Goal: Task Accomplishment & Management: Complete application form

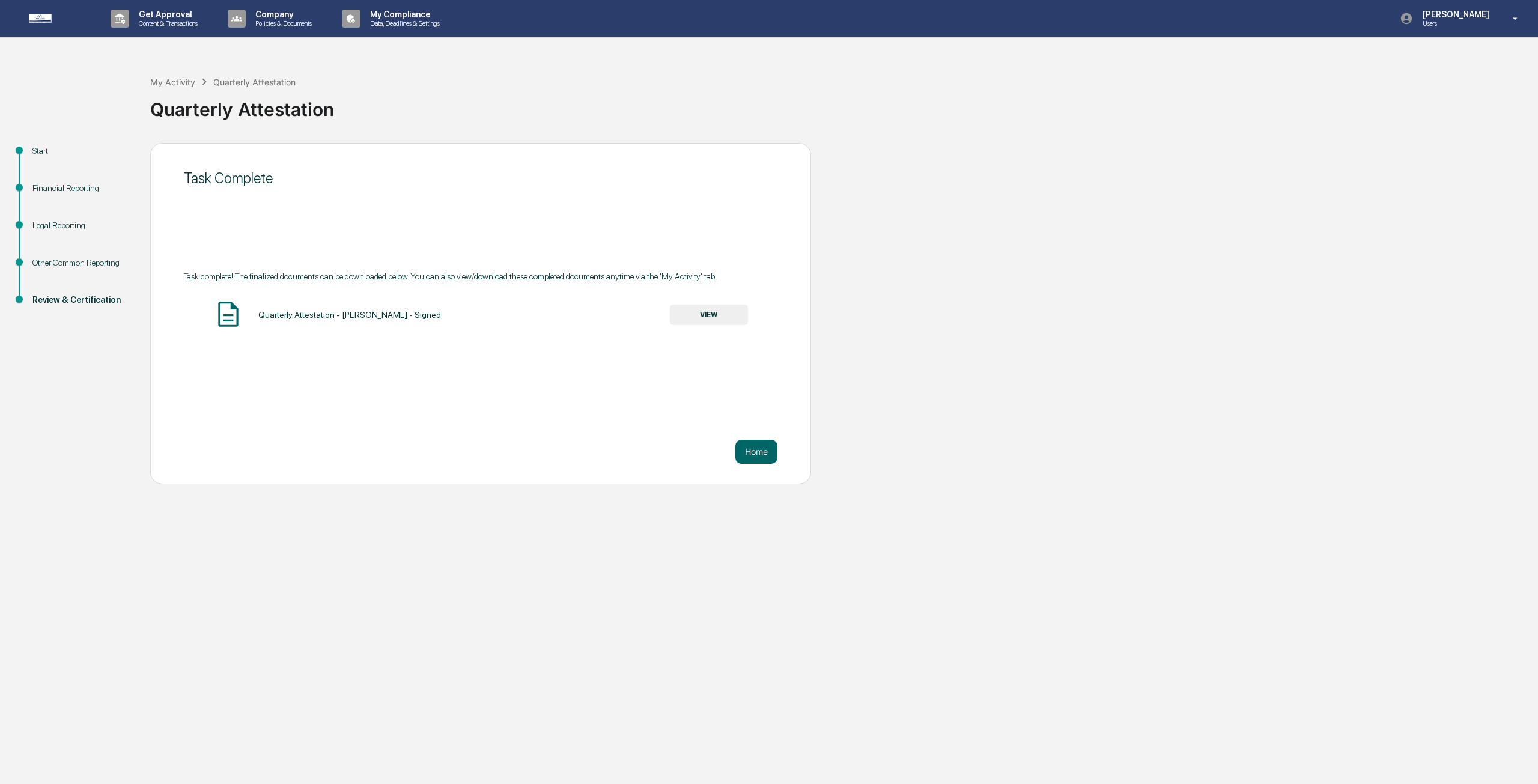
click at [713, 309] on button "VIEW" at bounding box center [709, 315] width 78 height 21
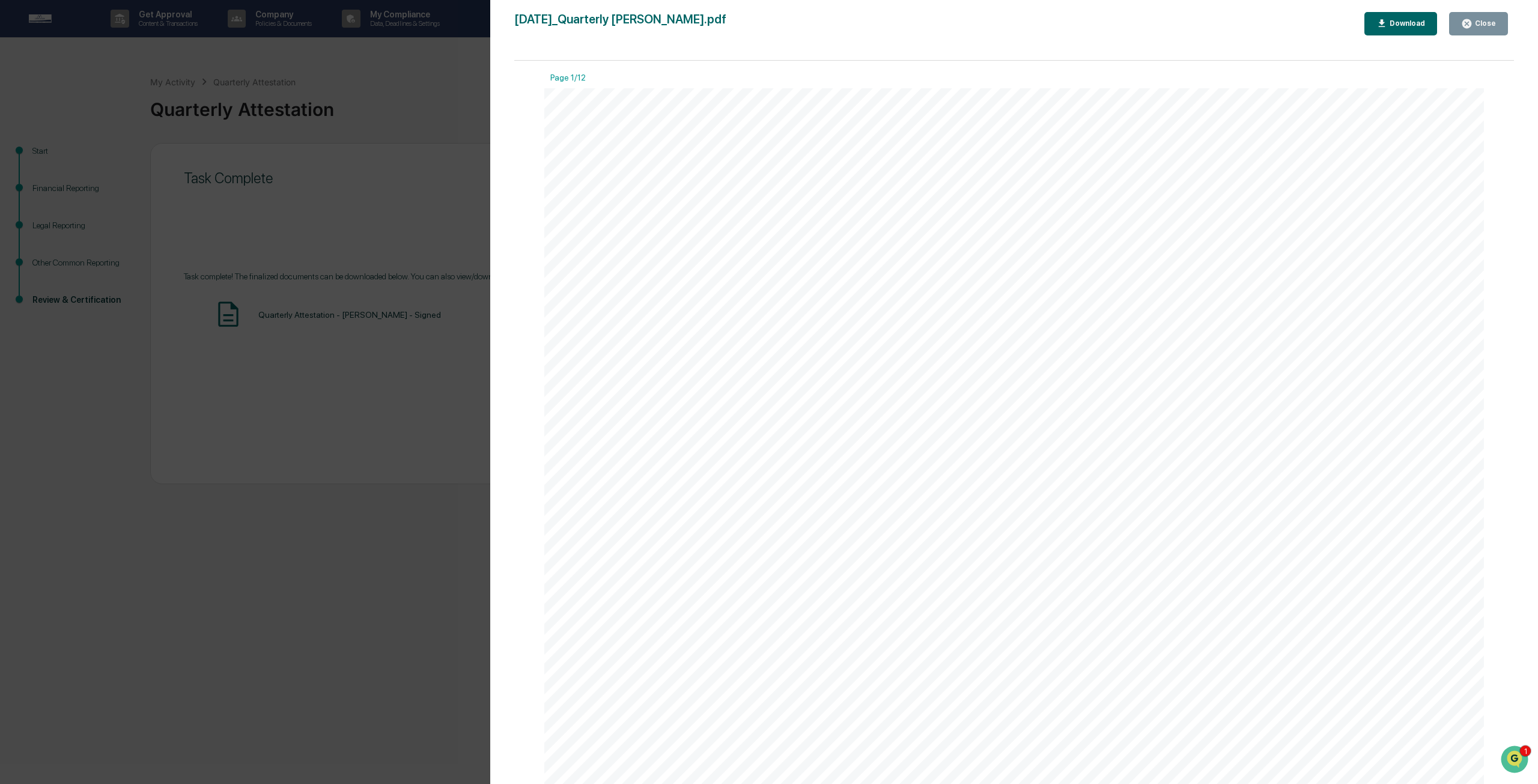
click at [392, 128] on div "Version History [DATE] 04:07 PM [PERSON_NAME] [DATE]_Quarterly [PERSON_NAME].pd…" at bounding box center [769, 392] width 1538 height 784
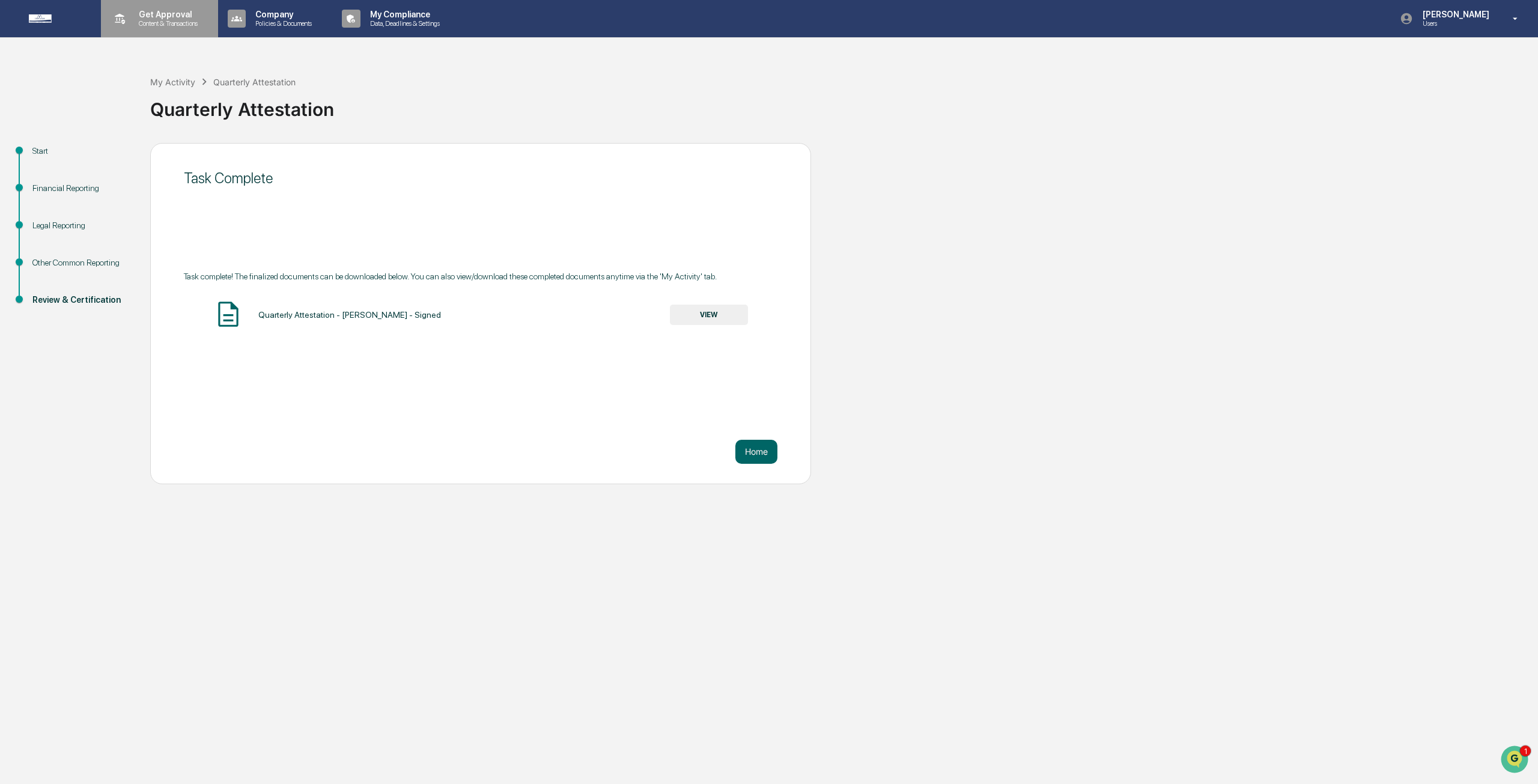
click at [154, 17] on p "Get Approval" at bounding box center [166, 14] width 74 height 9
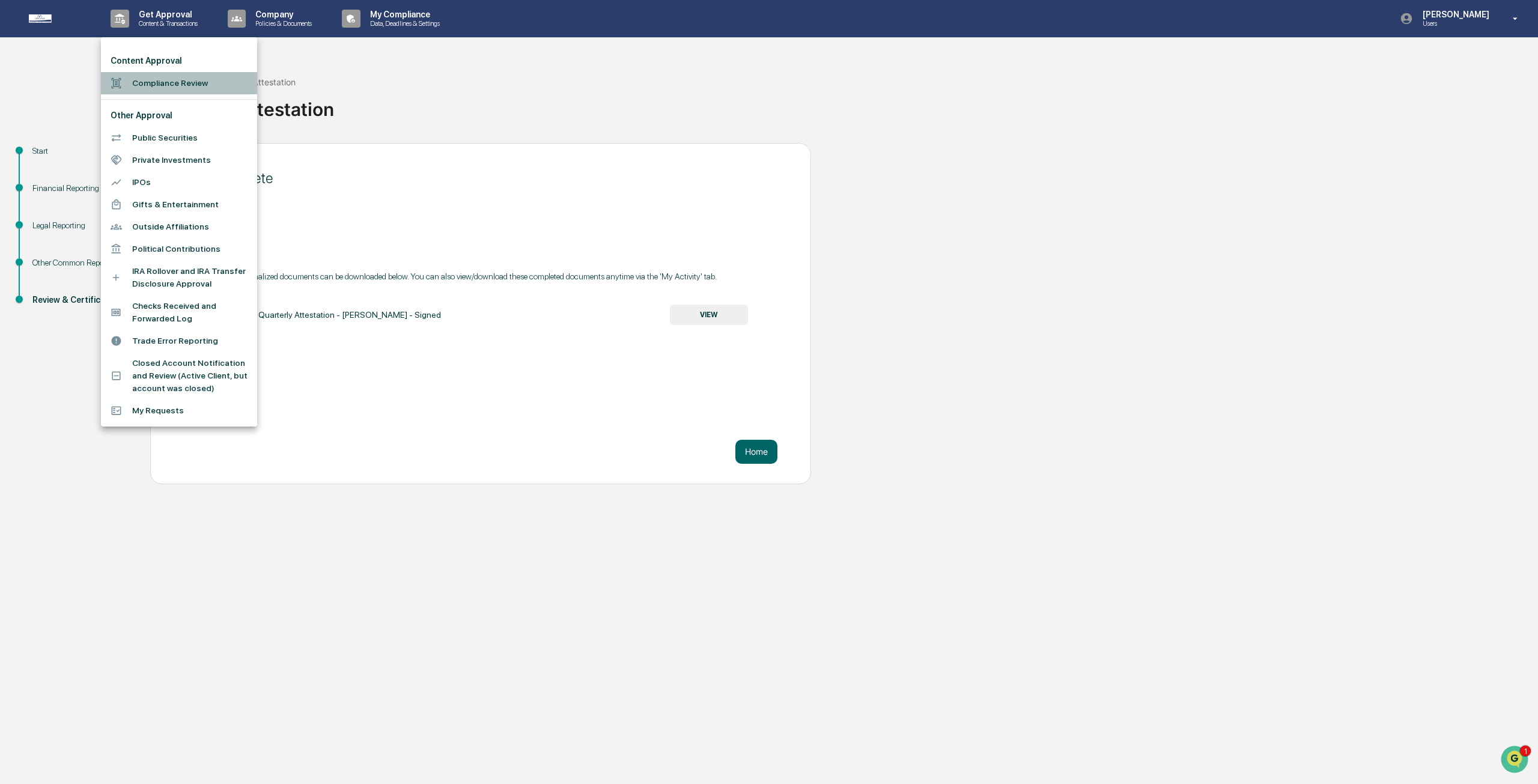
click at [156, 86] on li "Compliance Review" at bounding box center [179, 83] width 156 height 22
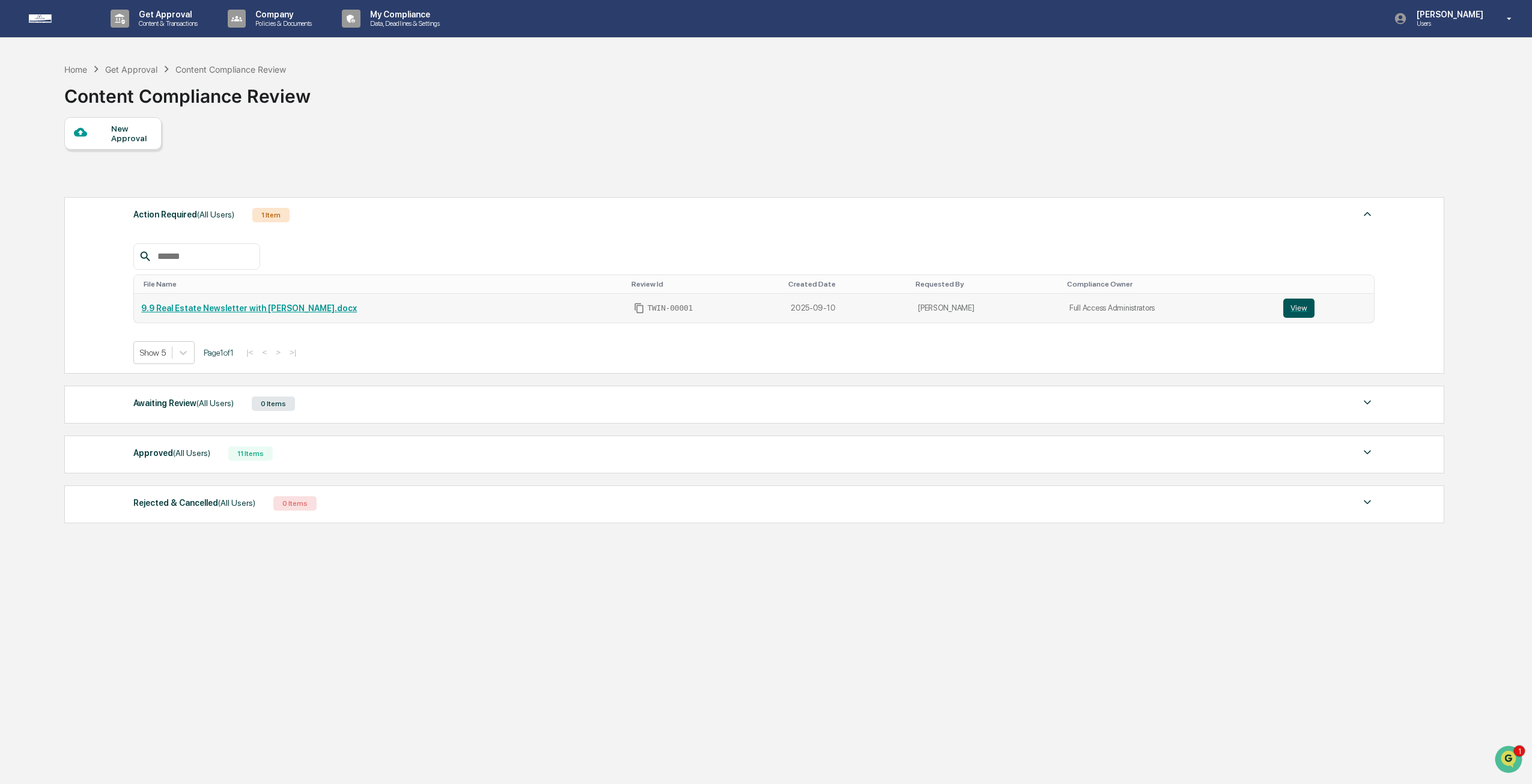
click at [1304, 309] on button "View" at bounding box center [1299, 308] width 31 height 19
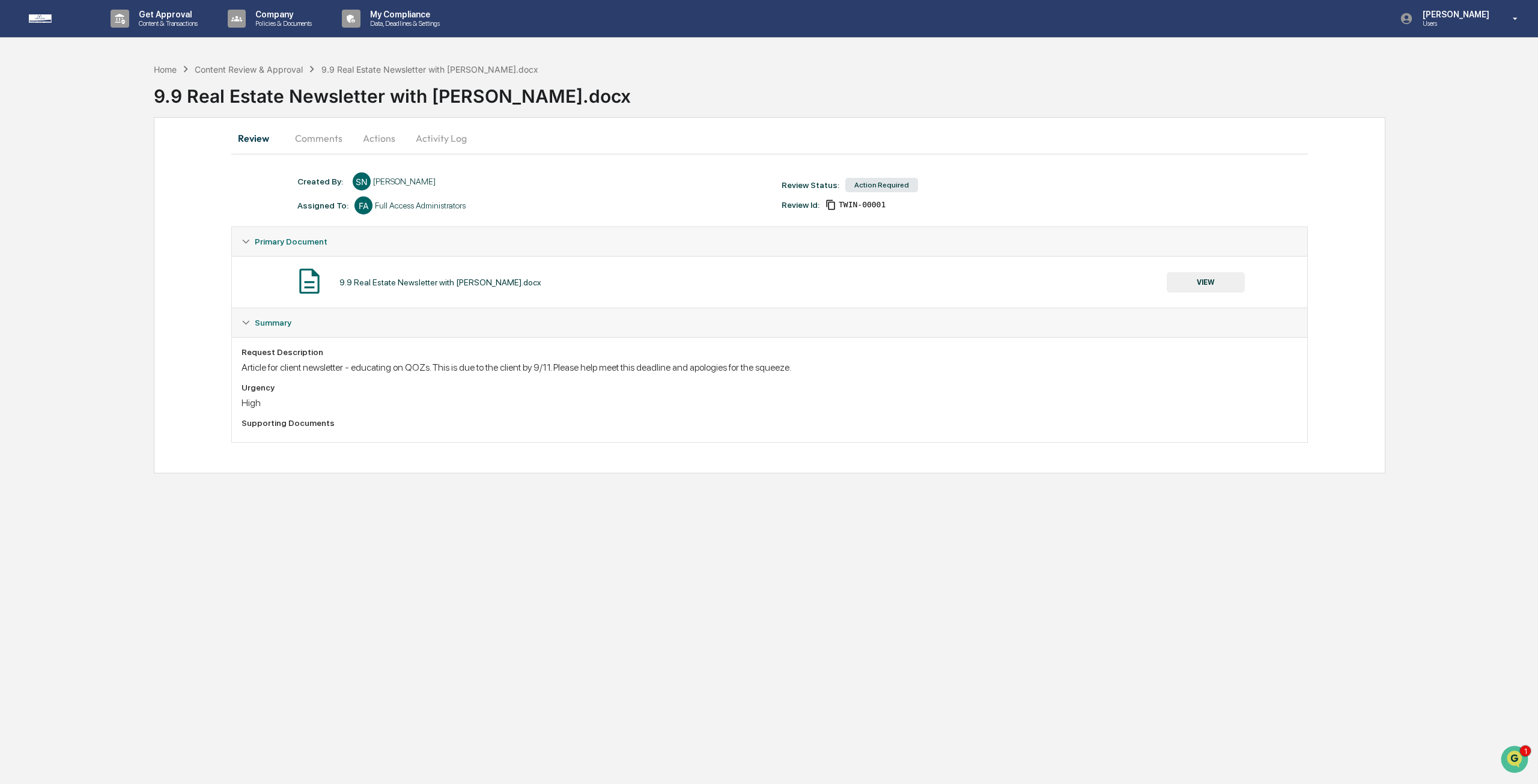
click at [321, 135] on button "Comments" at bounding box center [319, 138] width 67 height 29
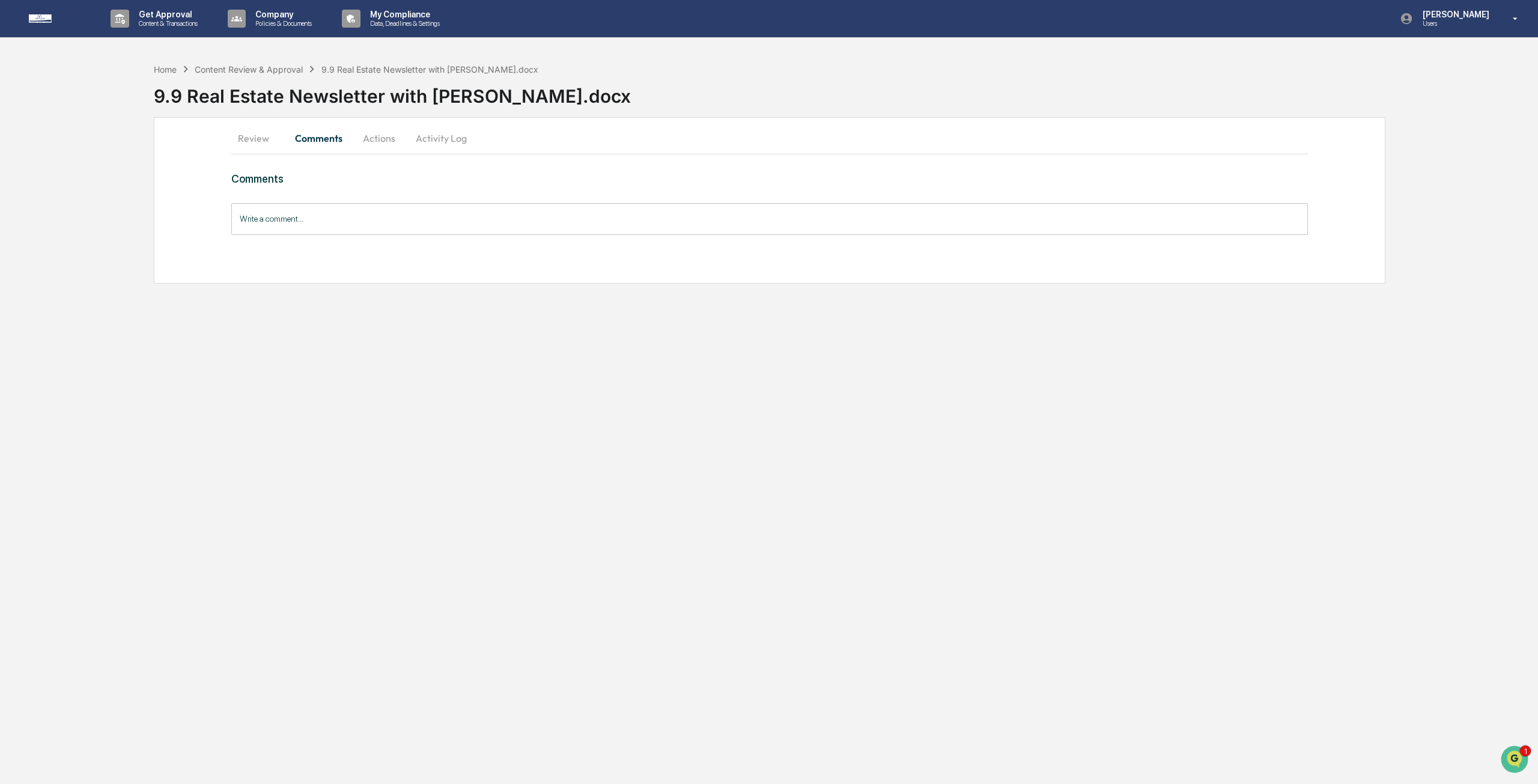
click at [382, 131] on button "Actions" at bounding box center [379, 138] width 54 height 29
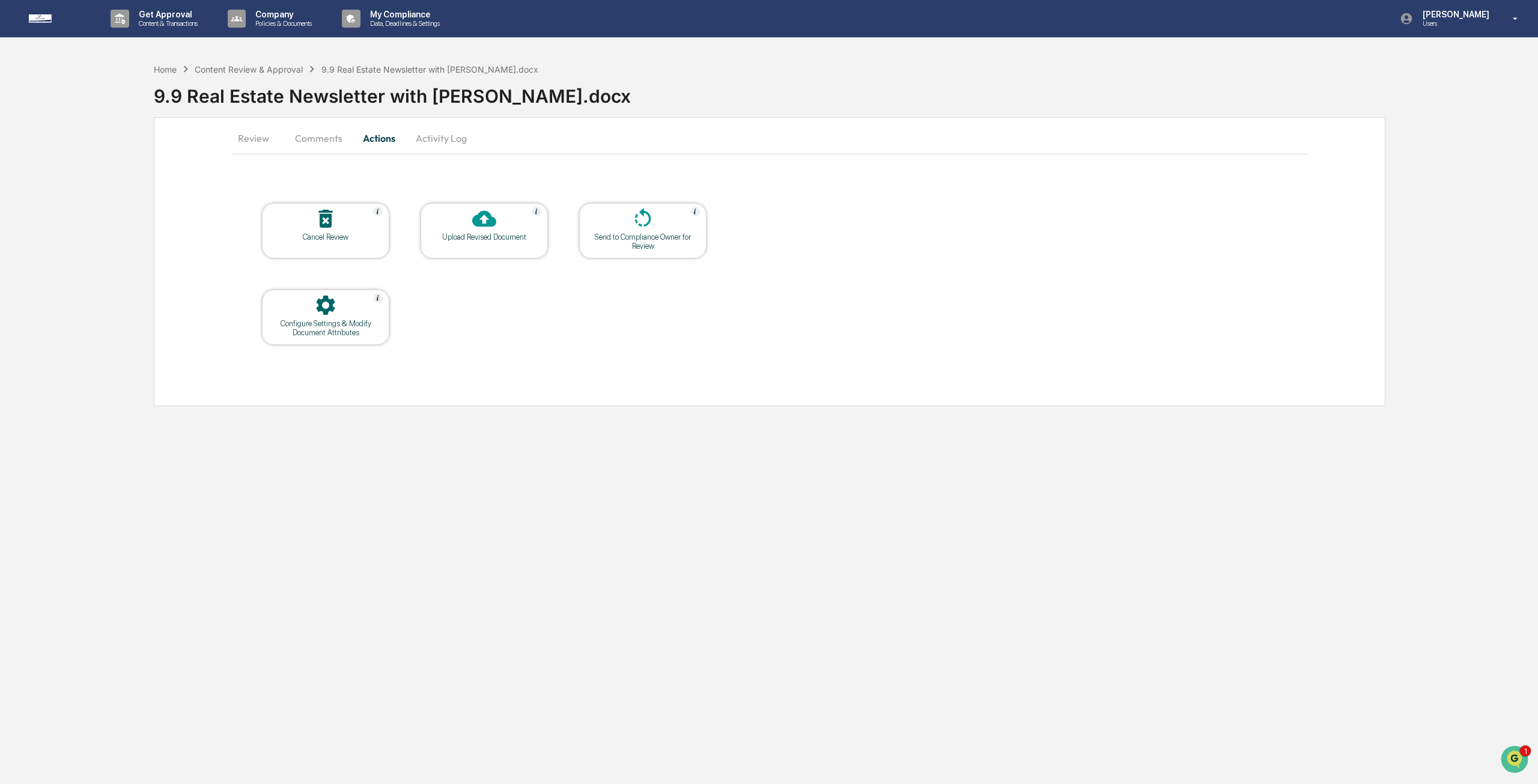
click at [243, 142] on button "Review" at bounding box center [258, 138] width 54 height 29
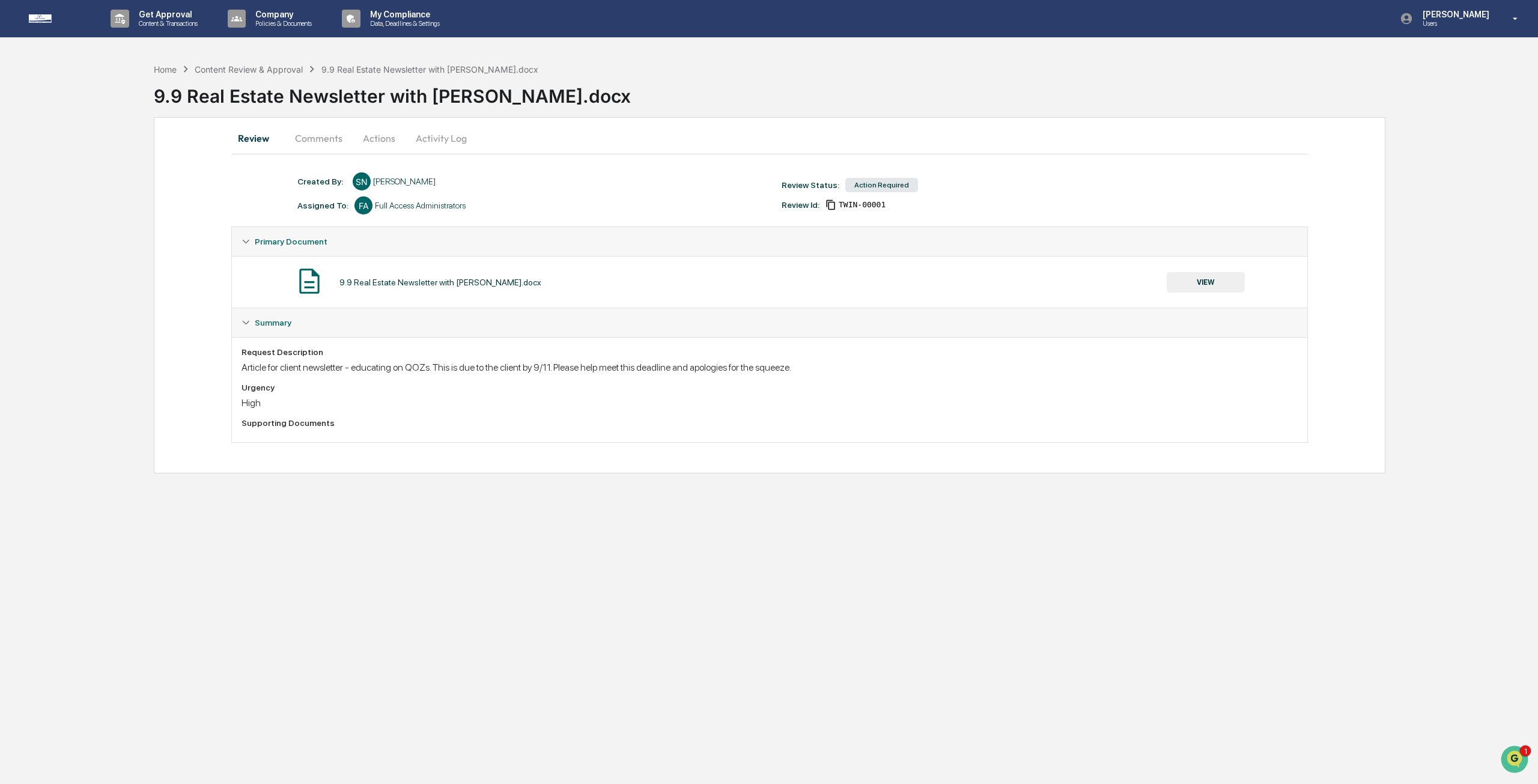
click at [1202, 282] on button "VIEW" at bounding box center [1206, 282] width 78 height 21
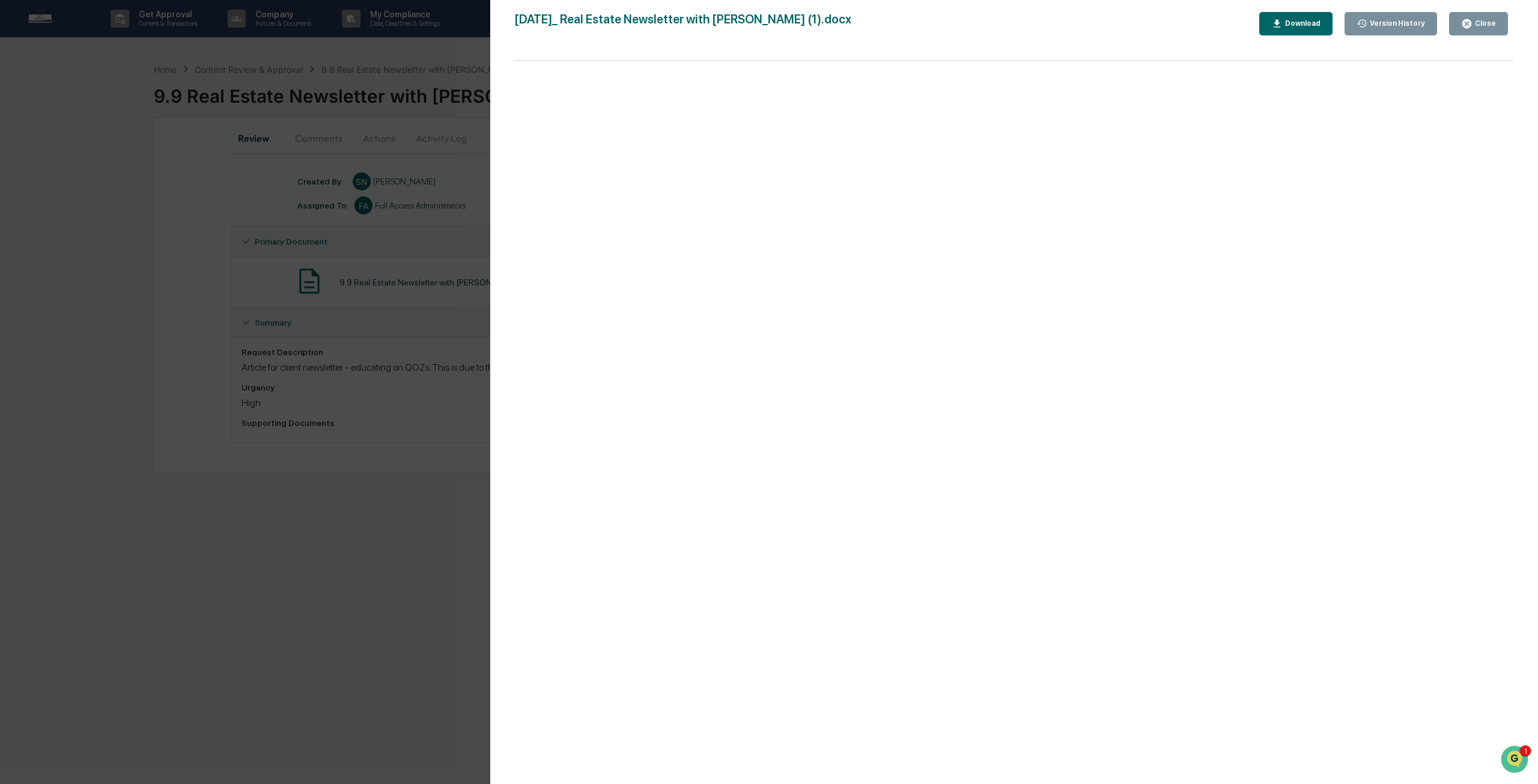
click at [1311, 25] on div "Download" at bounding box center [1301, 23] width 38 height 9
click at [382, 178] on div "Version History [DATE] 09:42 PM [PERSON_NAME] [DATE] 04:44 AM [PERSON_NAME] [DA…" at bounding box center [769, 392] width 1538 height 784
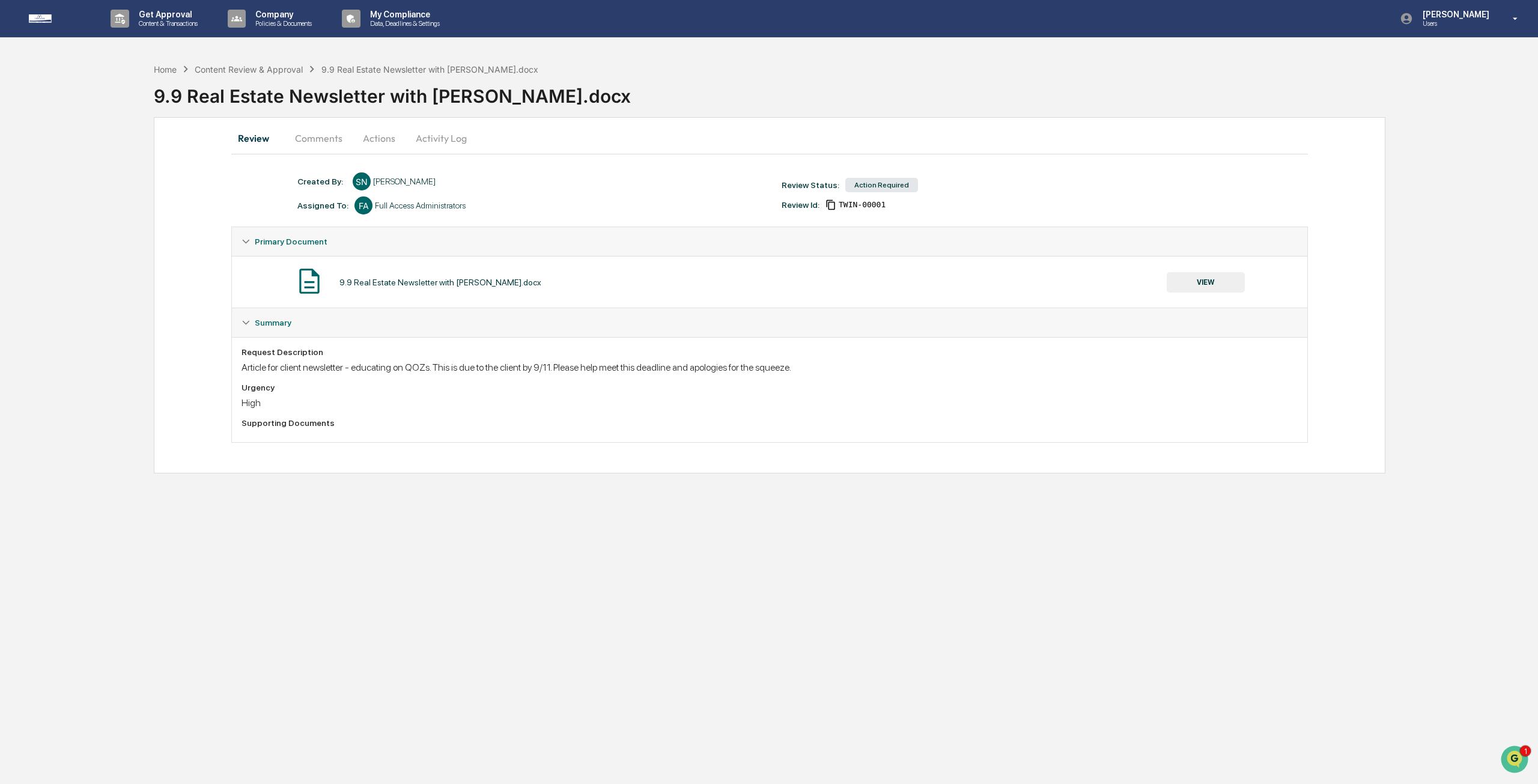
click at [359, 134] on button "Actions" at bounding box center [379, 138] width 54 height 29
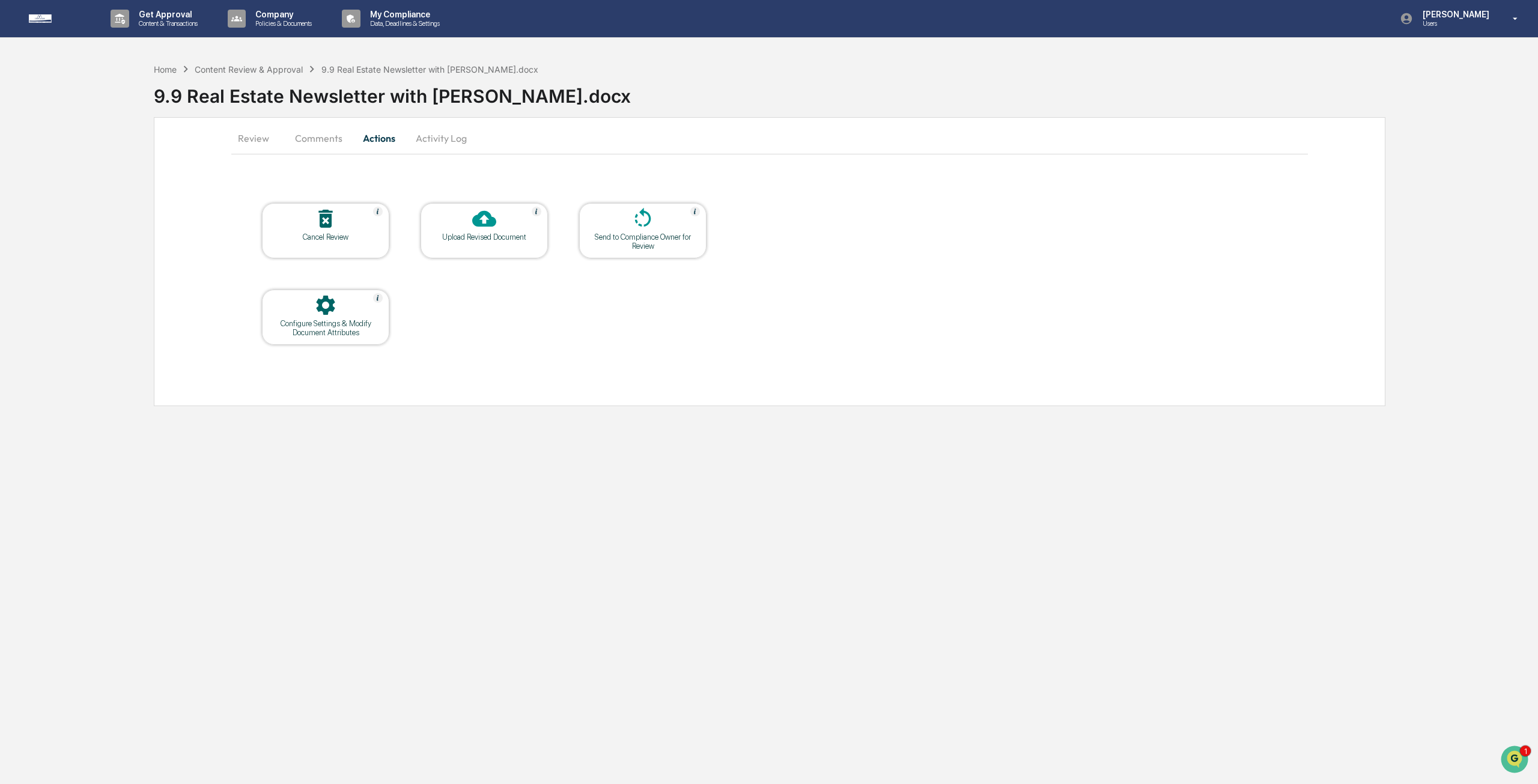
click at [479, 215] on icon at bounding box center [485, 219] width 24 height 16
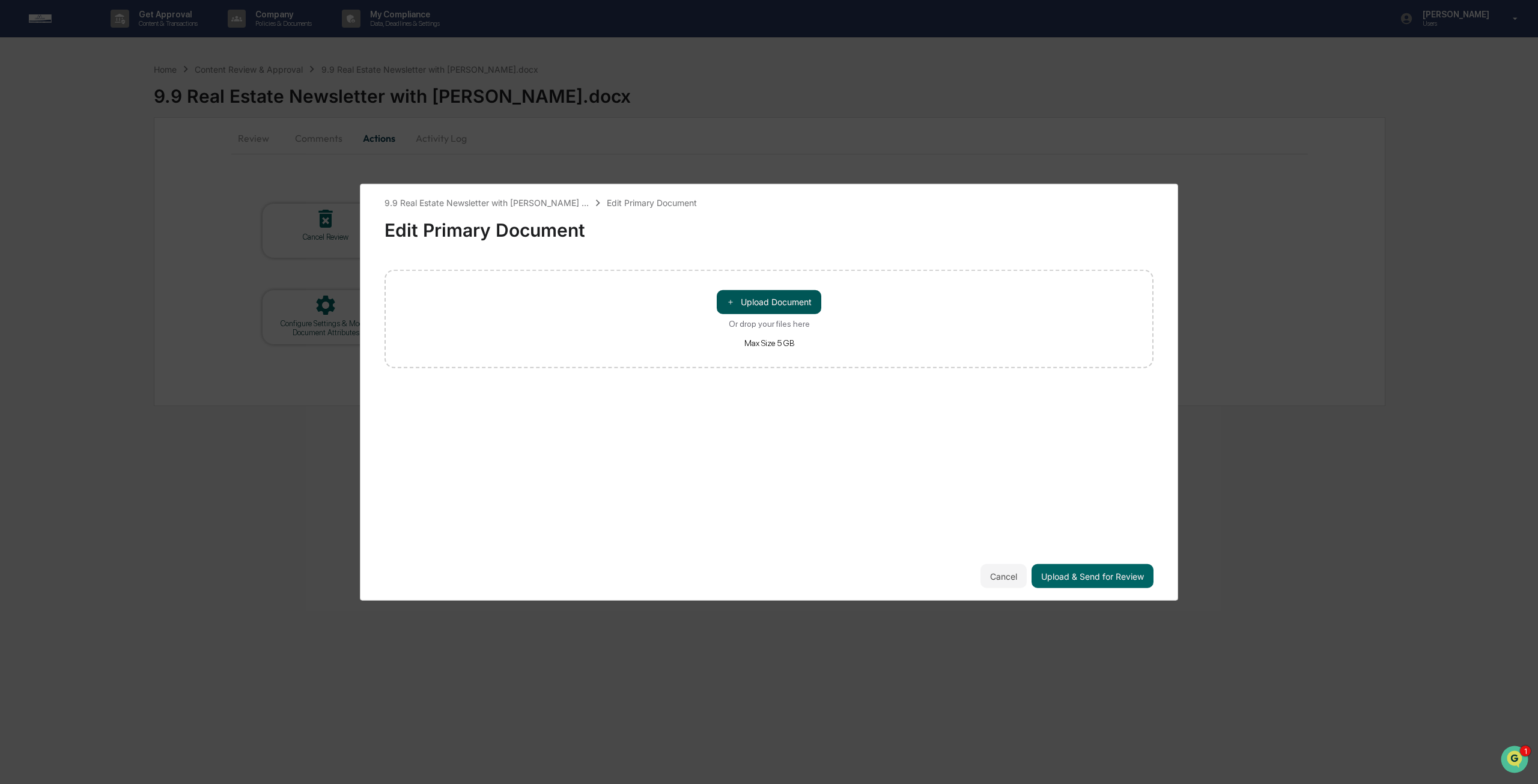
click at [747, 291] on button "＋ Upload Document" at bounding box center [769, 302] width 104 height 24
click at [1086, 574] on button "Upload & Send for Review" at bounding box center [1093, 576] width 122 height 24
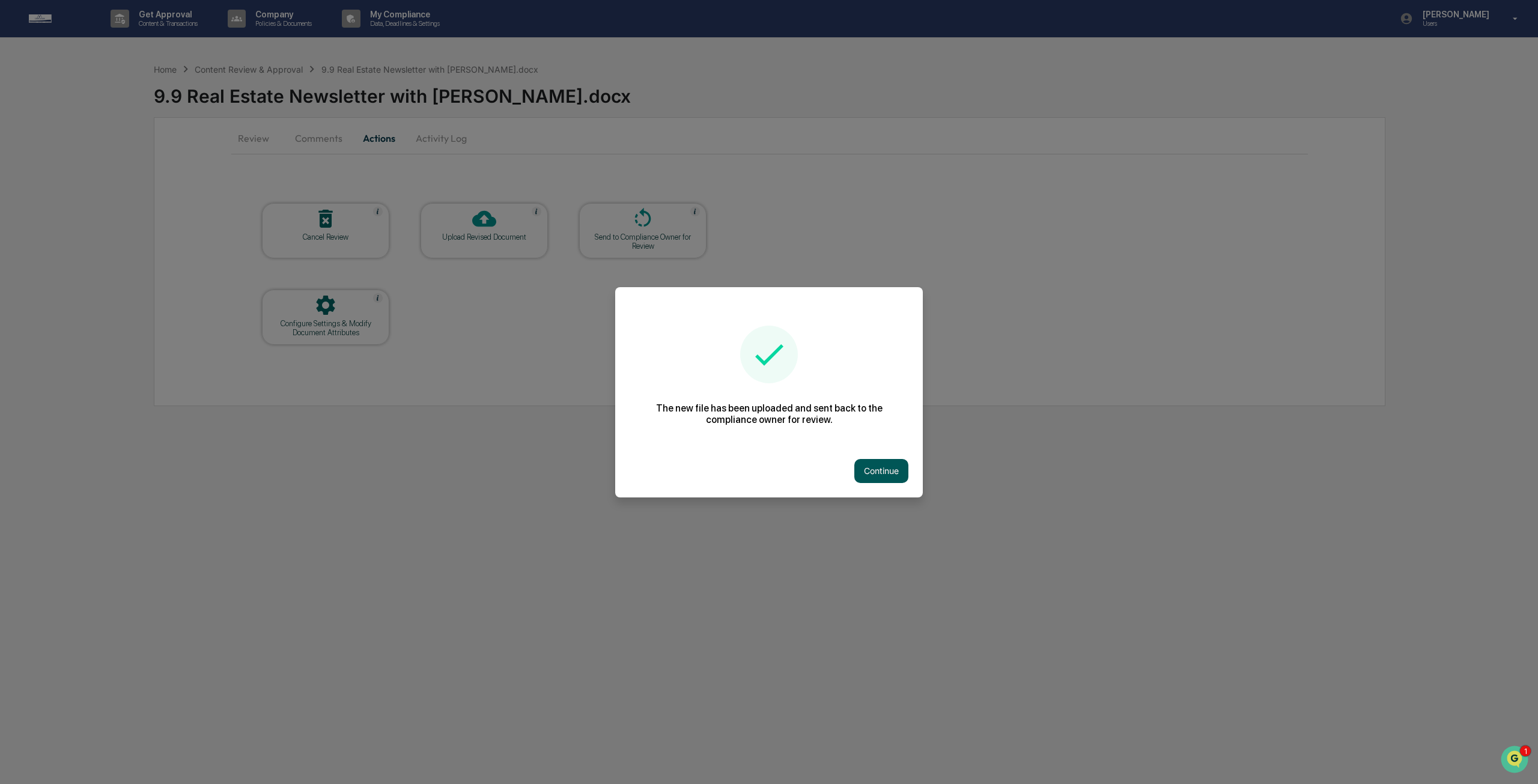
click at [884, 473] on button "Continue" at bounding box center [881, 471] width 54 height 24
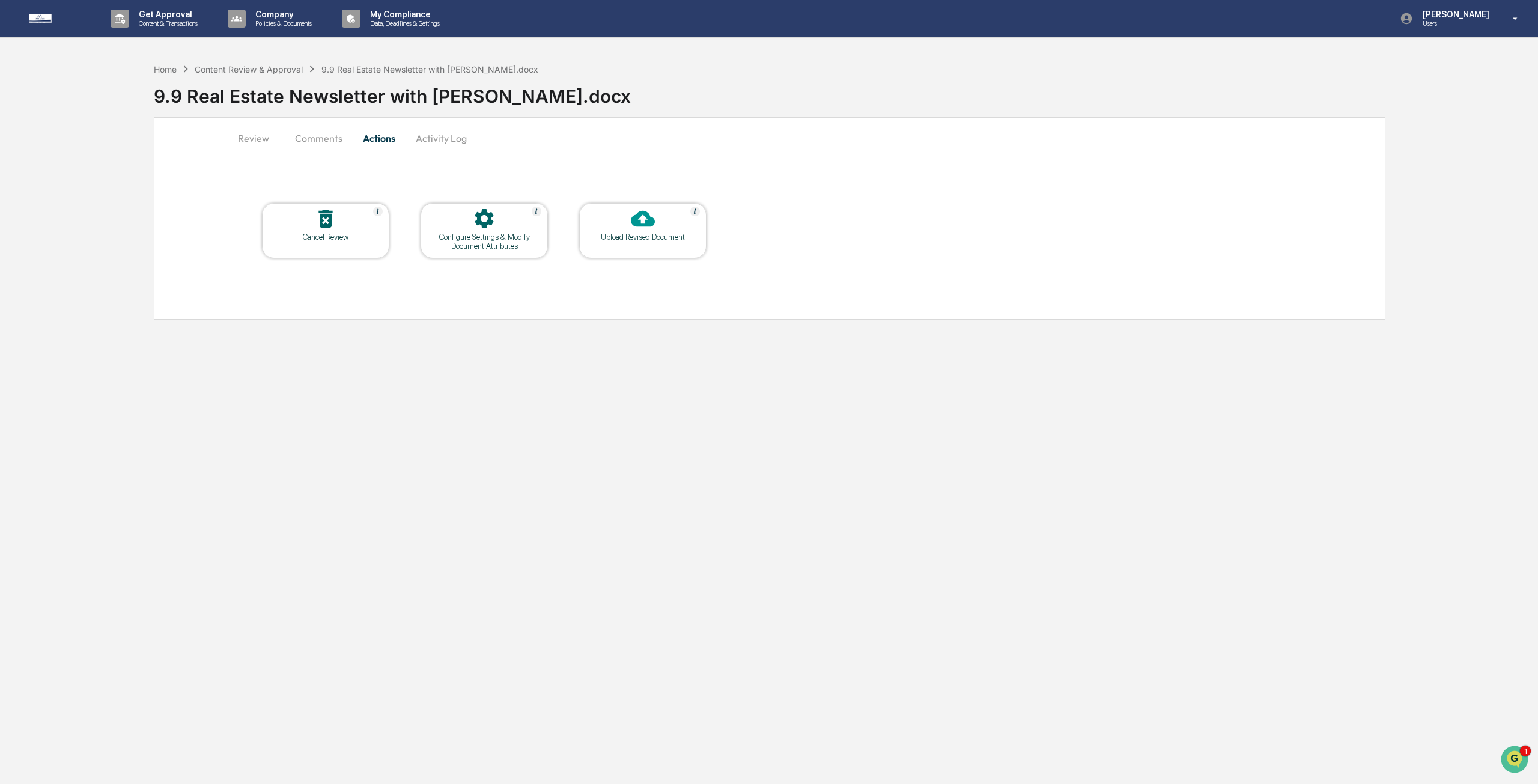
click at [930, 698] on div "Get Approval Content & Transactions Company Policies & Documents My Compliance …" at bounding box center [769, 392] width 1538 height 784
